Goal: Task Accomplishment & Management: Manage account settings

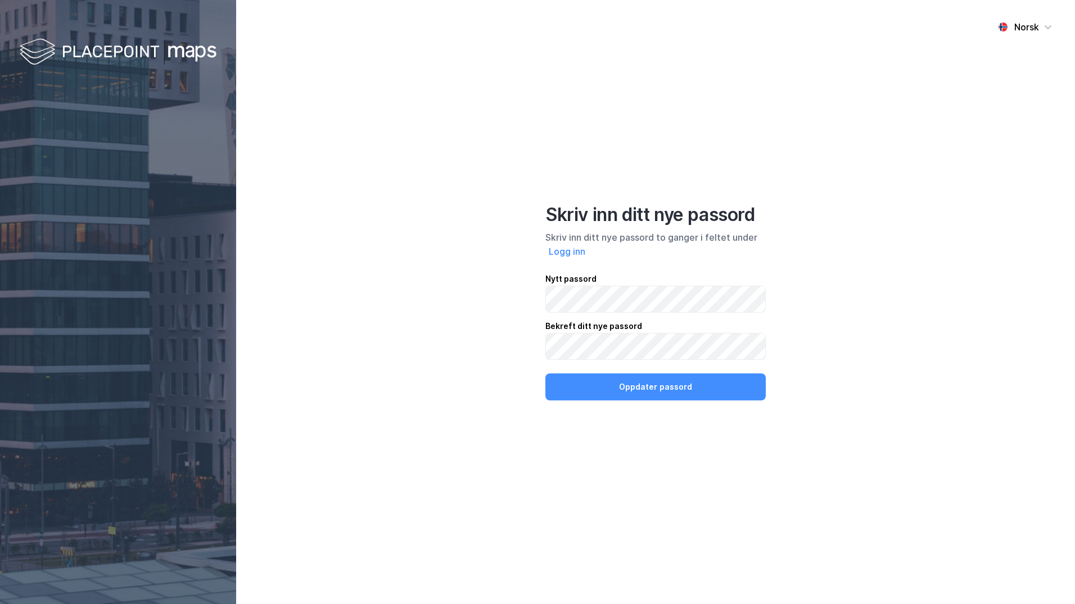
click at [519, 342] on div "Norsk Skriv inn ditt nye passord Skriv inn ditt nye passord to ganger i feltet …" at bounding box center [655, 302] width 839 height 604
click at [624, 394] on button "Oppdater passord" at bounding box center [655, 386] width 220 height 27
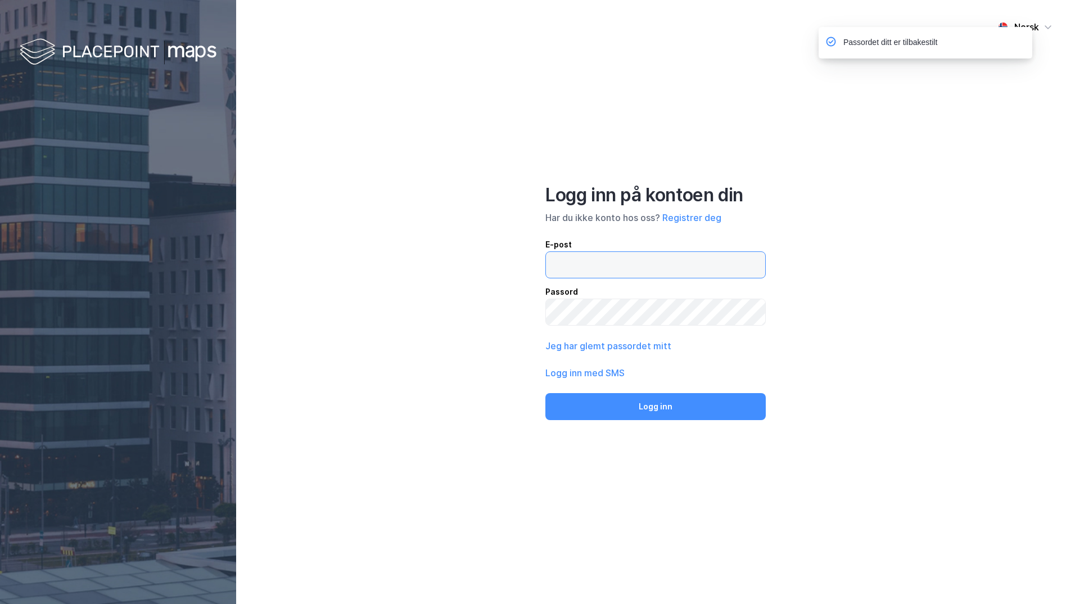
type input "[EMAIL_ADDRESS][DOMAIN_NAME]"
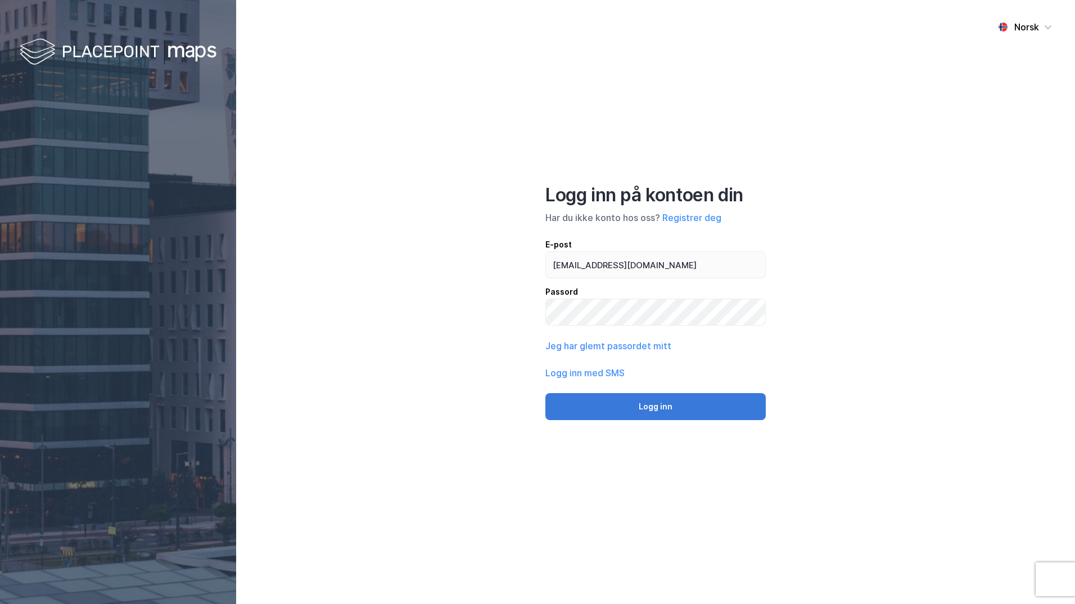
click at [671, 404] on button "Logg inn" at bounding box center [655, 406] width 220 height 27
